Goal: Download file/media

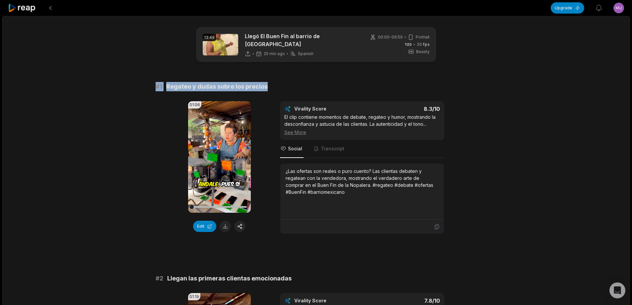
drag, startPoint x: 152, startPoint y: 82, endPoint x: 351, endPoint y: 84, distance: 199.1
copy div "# 1 Regateo y dudas sobre los precios"
click at [223, 224] on button at bounding box center [225, 226] width 11 height 11
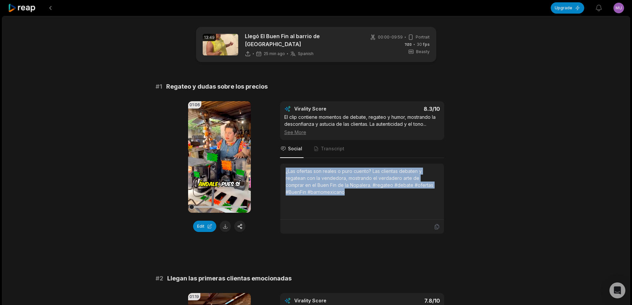
drag, startPoint x: 304, startPoint y: 178, endPoint x: 342, endPoint y: 201, distance: 44.7
click at [342, 203] on div "¿Las ofertas son reales o puro cuento? Las clientas debaten y regatean con la v…" at bounding box center [362, 192] width 164 height 56
copy div "¿Las ofertas son reales o puro cuento? Las clientas debaten y regatean con la v…"
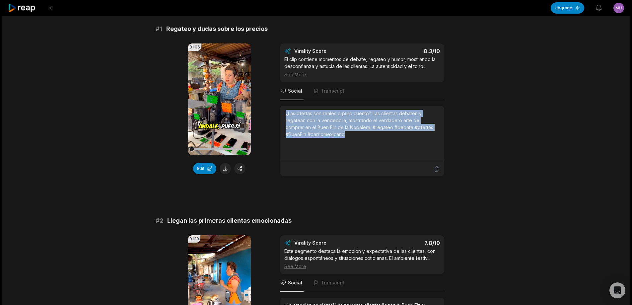
scroll to position [166, 0]
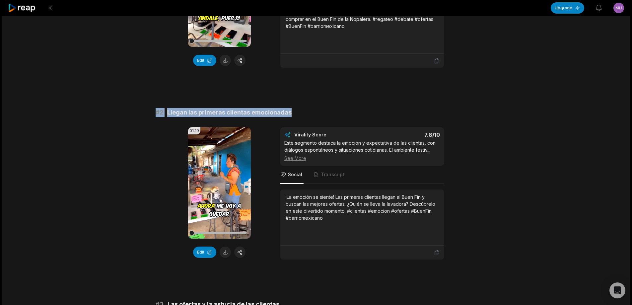
drag, startPoint x: 155, startPoint y: 109, endPoint x: 339, endPoint y: 106, distance: 184.5
copy div "# 2 Llegan las primeras clientas emocionadas"
click at [225, 249] on button at bounding box center [225, 252] width 11 height 11
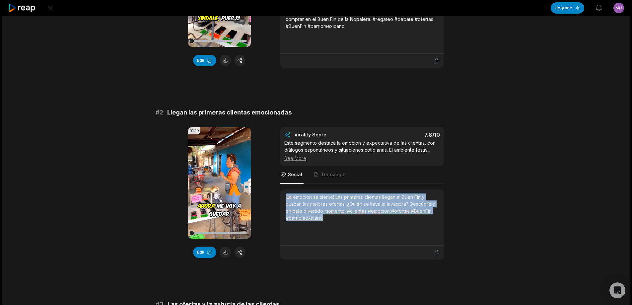
drag, startPoint x: 284, startPoint y: 194, endPoint x: 324, endPoint y: 223, distance: 49.2
click at [324, 223] on div "¡La emoción se siente! Las primeras clientas llegan al Buen Fin y buscan las me…" at bounding box center [362, 217] width 164 height 56
copy div "¡La emoción se siente! Las primeras clientas llegan al Buen Fin y buscan las me…"
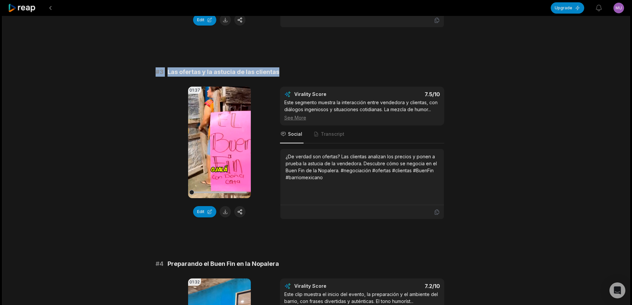
drag, startPoint x: 145, startPoint y: 70, endPoint x: 339, endPoint y: 69, distance: 193.1
copy div "# 3 Las ofertas y la astucia de las clientas"
click at [225, 209] on button at bounding box center [225, 211] width 11 height 11
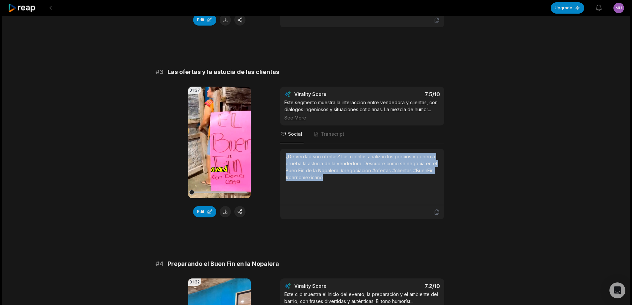
drag, startPoint x: 286, startPoint y: 155, endPoint x: 337, endPoint y: 174, distance: 54.9
click at [337, 174] on div "¿De verdad son ofertas? Las clientas analizan los precios y ponen a prueba la a…" at bounding box center [362, 167] width 153 height 28
copy div "¿De verdad son ofertas? Las clientas analizan los precios y ponen a prueba la a…"
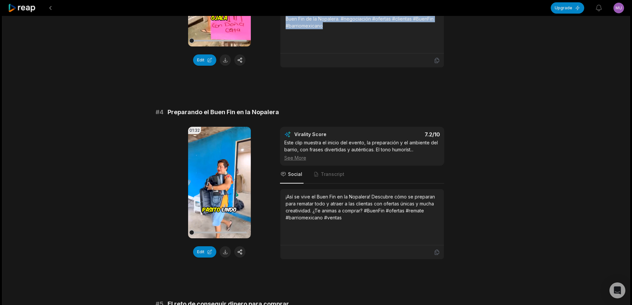
scroll to position [564, 0]
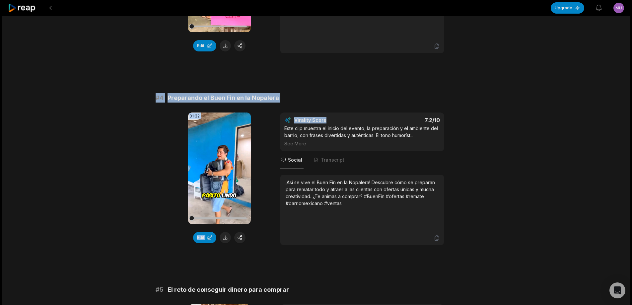
drag, startPoint x: 151, startPoint y: 95, endPoint x: 313, endPoint y: 99, distance: 161.3
click at [335, 111] on div "13:49 Llegó El Buen Fin al barrio de la nopalera 25 min ago Spanish es 00:00 - …" at bounding box center [316, 256] width 628 height 1609
click at [270, 95] on span "Preparando el Buen Fin en la Nopalera" at bounding box center [224, 97] width 112 height 9
drag, startPoint x: 150, startPoint y: 92, endPoint x: 305, endPoint y: 92, distance: 155.3
click at [309, 92] on div "13:49 Llegó El Buen Fin al barrio de la nopalera 25 min ago Spanish es 00:00 - …" at bounding box center [316, 256] width 628 height 1609
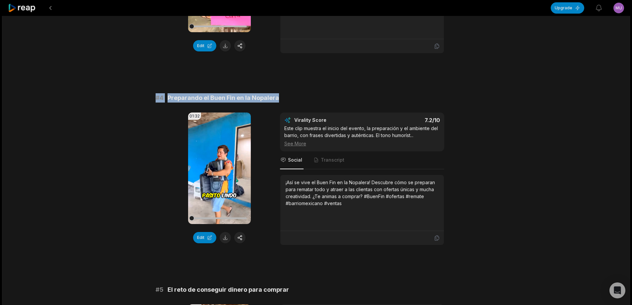
copy div "# 4 Preparando el Buen Fin en la Nopalera"
drag, startPoint x: 224, startPoint y: 232, endPoint x: 222, endPoint y: 238, distance: 6.1
click at [225, 232] on button at bounding box center [225, 237] width 11 height 11
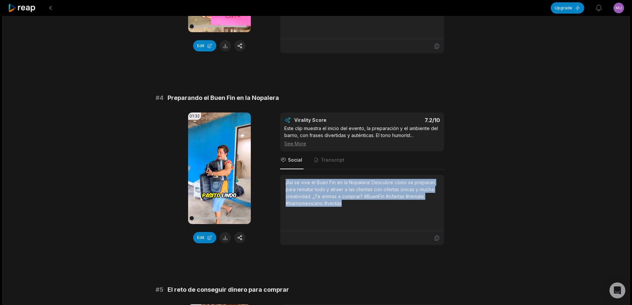
drag, startPoint x: 284, startPoint y: 179, endPoint x: 342, endPoint y: 200, distance: 62.7
click at [343, 202] on div "¡Así se vive el Buen Fin en la Nopalera! Descubre cómo se preparan para rematar…" at bounding box center [362, 203] width 164 height 56
copy div "¡Así se vive el Buen Fin en la Nopalera! Descubre cómo se preparan para rematar…"
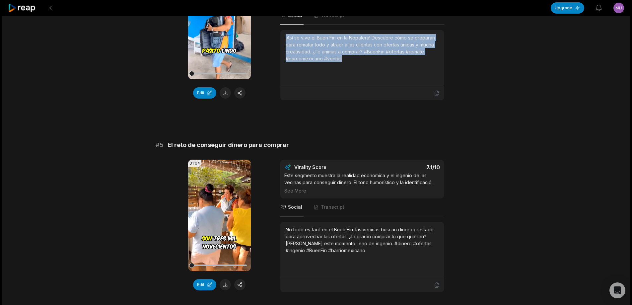
scroll to position [763, 0]
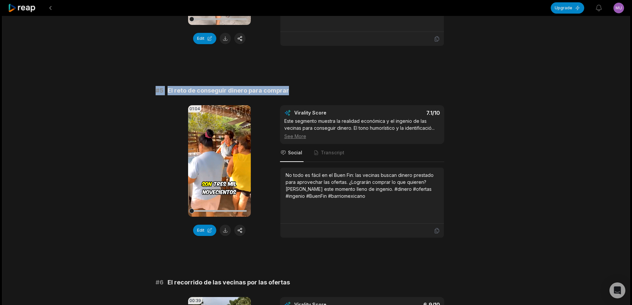
drag, startPoint x: 158, startPoint y: 84, endPoint x: 301, endPoint y: 86, distance: 142.4
click at [301, 86] on div "13:49 Llegó El Buen Fin al barrio de la nopalera 25 min ago Spanish es 00:00 - …" at bounding box center [316, 57] width 628 height 1609
copy div "# 5 El reto de conseguir dinero para comprar"
click at [225, 228] on button at bounding box center [225, 230] width 11 height 11
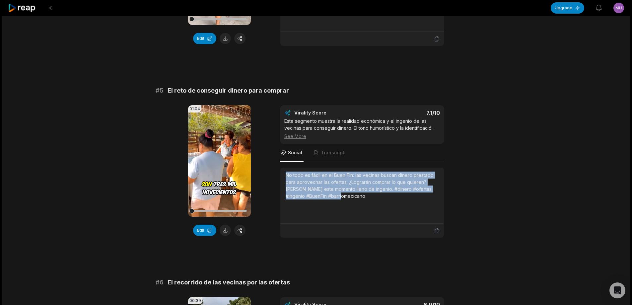
drag, startPoint x: 285, startPoint y: 172, endPoint x: 343, endPoint y: 193, distance: 61.1
click at [343, 193] on div "No todo es fácil en el Buen Fin: las vecinas buscan dinero prestado para aprove…" at bounding box center [362, 186] width 153 height 28
copy div "No todo es fácil en el Buen Fin: las vecinas buscan dinero prestado para aprove…"
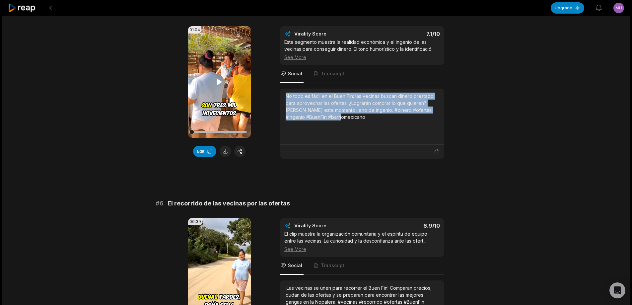
scroll to position [863, 0]
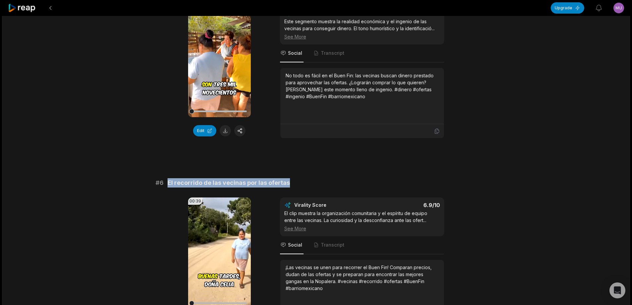
drag, startPoint x: 170, startPoint y: 181, endPoint x: 343, endPoint y: 181, distance: 173.6
click at [345, 181] on div "# 6 El recorrido de las vecinas por las ofertas" at bounding box center [316, 182] width 321 height 9
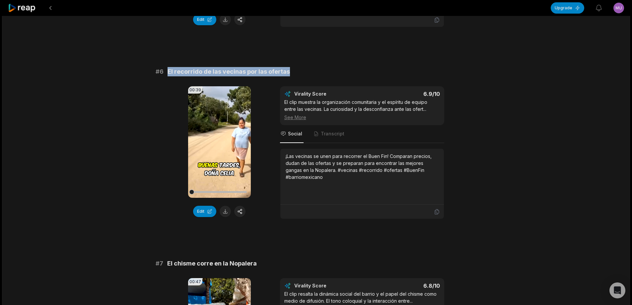
scroll to position [996, 0]
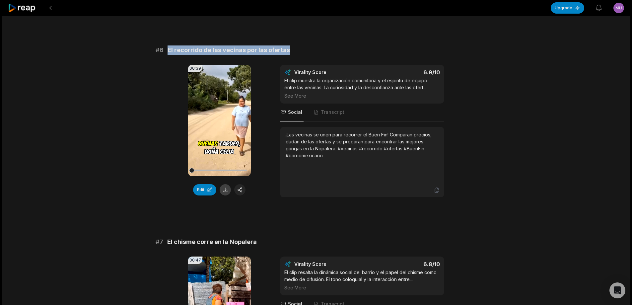
click at [225, 187] on button at bounding box center [225, 189] width 11 height 11
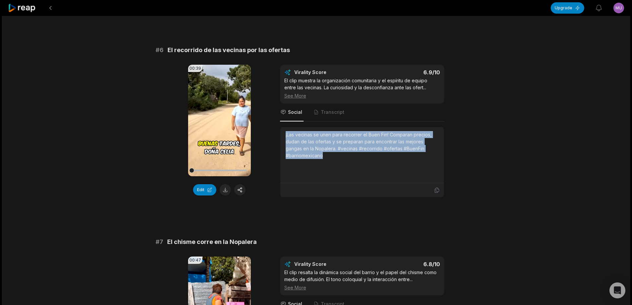
drag, startPoint x: 285, startPoint y: 131, endPoint x: 329, endPoint y: 155, distance: 49.4
click at [329, 155] on div "¡Las vecinas se unen para recorrer el Buen Fin! Comparan precios, dudan de las …" at bounding box center [362, 155] width 164 height 56
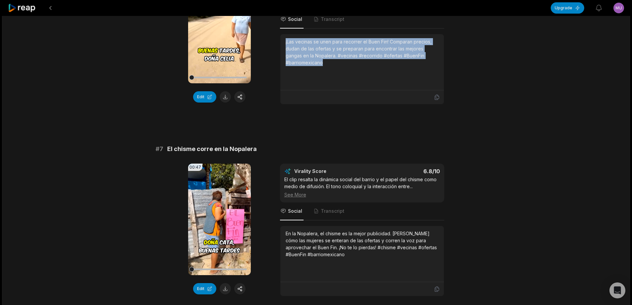
scroll to position [1095, 0]
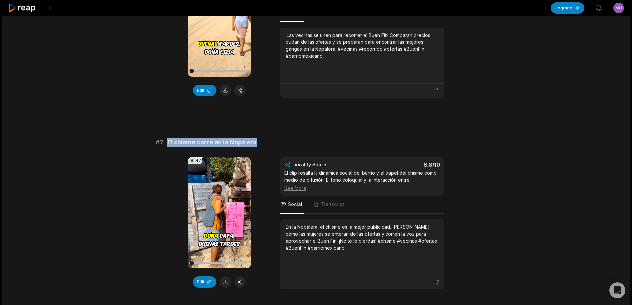
drag, startPoint x: 167, startPoint y: 138, endPoint x: 288, endPoint y: 132, distance: 120.9
click at [226, 281] on button at bounding box center [225, 281] width 11 height 11
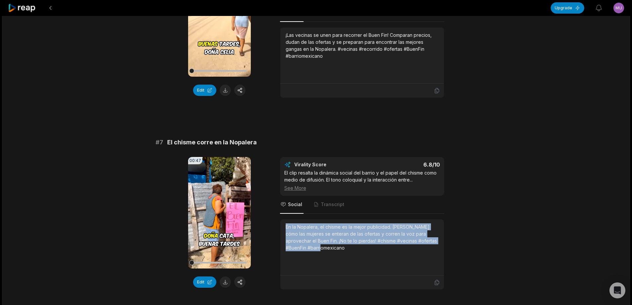
drag, startPoint x: 285, startPoint y: 223, endPoint x: 330, endPoint y: 236, distance: 46.8
click at [335, 249] on div "En la Nopalera, el chisme es la mejor publicidad. [PERSON_NAME] cómo las mujere…" at bounding box center [362, 247] width 164 height 56
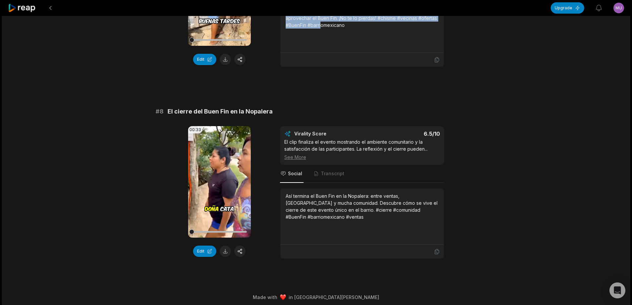
scroll to position [1319, 0]
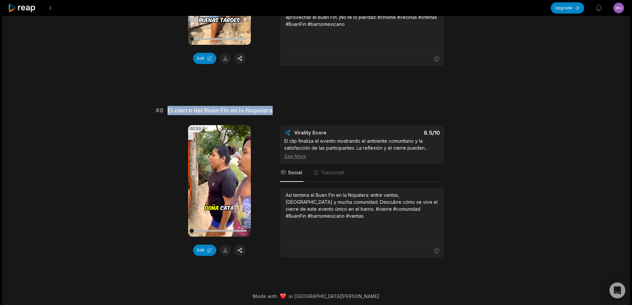
drag, startPoint x: 168, startPoint y: 108, endPoint x: 296, endPoint y: 104, distance: 128.5
click at [298, 106] on div "# 8 El cierre del Buen Fin en la Nopalera" at bounding box center [316, 110] width 321 height 9
click at [227, 245] on button at bounding box center [225, 250] width 11 height 11
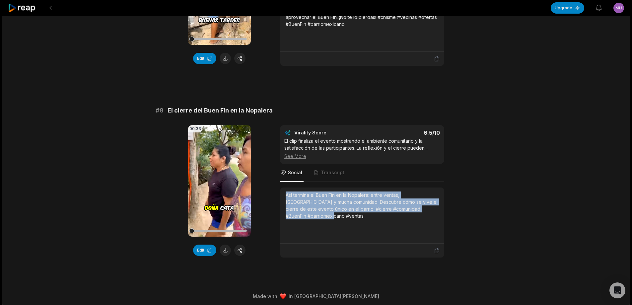
drag, startPoint x: 285, startPoint y: 192, endPoint x: 424, endPoint y: 199, distance: 139.2
click at [435, 208] on div "Así termina el Buen Fin en la Nopalera: entre ventas, [GEOGRAPHIC_DATA] y mucha…" at bounding box center [362, 216] width 164 height 56
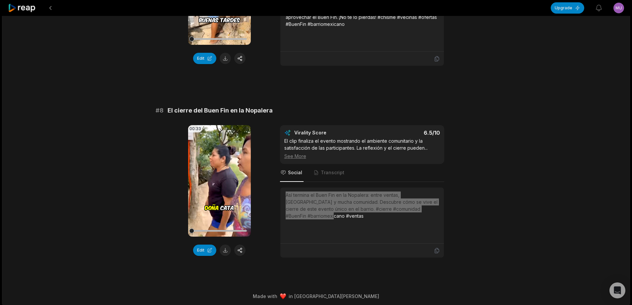
scroll to position [1319, 0]
